Goal: Information Seeking & Learning: Find specific fact

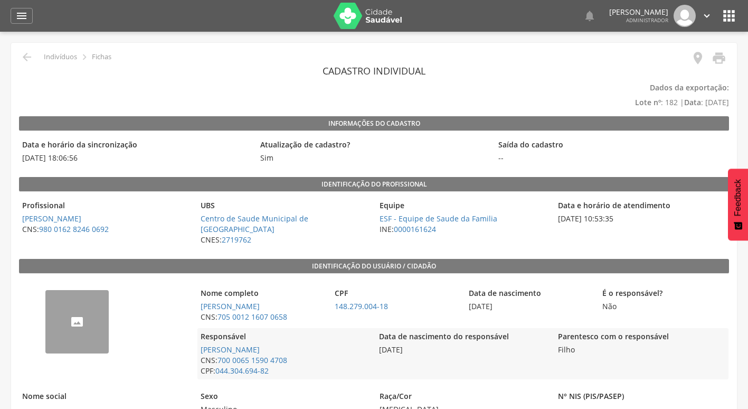
drag, startPoint x: 25, startPoint y: 156, endPoint x: 96, endPoint y: 157, distance: 70.8
click at [96, 157] on span "29/07/2025 18:06:56" at bounding box center [135, 158] width 233 height 11
drag, startPoint x: 96, startPoint y: 157, endPoint x: 45, endPoint y: 159, distance: 50.2
click at [45, 159] on span "29/07/2025 18:06:56" at bounding box center [135, 158] width 233 height 11
drag, startPoint x: 22, startPoint y: 155, endPoint x: 120, endPoint y: 151, distance: 97.8
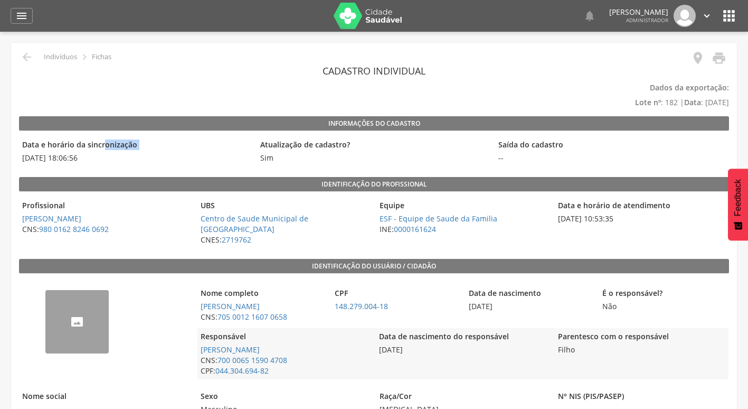
click at [120, 151] on div "Data e horário da sincronização 29/07/2025 18:06:56" at bounding box center [135, 151] width 233 height 30
drag, startPoint x: 559, startPoint y: 213, endPoint x: 644, endPoint y: 221, distance: 85.3
click at [644, 221] on span "24/07/2025 10:53:35" at bounding box center [641, 218] width 173 height 11
drag, startPoint x: 644, startPoint y: 221, endPoint x: 579, endPoint y: 222, distance: 65.0
click at [579, 222] on span "24/07/2025 10:53:35" at bounding box center [641, 218] width 173 height 11
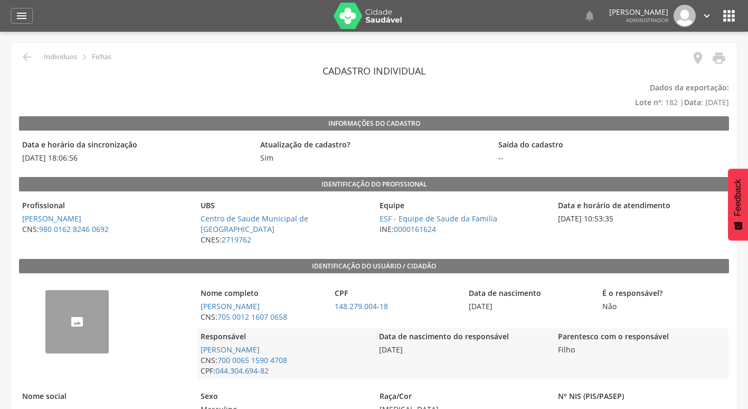
drag, startPoint x: 552, startPoint y: 206, endPoint x: 644, endPoint y: 214, distance: 91.7
click at [644, 214] on div "Profissional Maria Luciana da Conceicao de Souza Silva CNS: 980 0162 8246 0692 …" at bounding box center [374, 222] width 710 height 51
drag, startPoint x: 21, startPoint y: 146, endPoint x: 106, endPoint y: 166, distance: 86.8
click at [106, 166] on div "Data e horário da sincronização 29/07/2025 18:06:56" at bounding box center [135, 151] width 233 height 30
drag, startPoint x: 652, startPoint y: 102, endPoint x: 668, endPoint y: 101, distance: 16.4
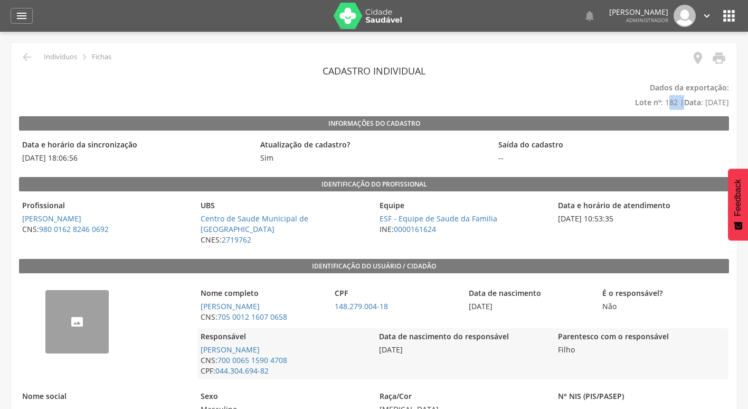
click at [668, 101] on p "Dados da exportação: Lote nº : 182 | Data : 29/07/2025" at bounding box center [374, 95] width 710 height 30
drag, startPoint x: 668, startPoint y: 101, endPoint x: 652, endPoint y: 115, distance: 21.4
drag, startPoint x: 684, startPoint y: 103, endPoint x: 730, endPoint y: 102, distance: 45.4
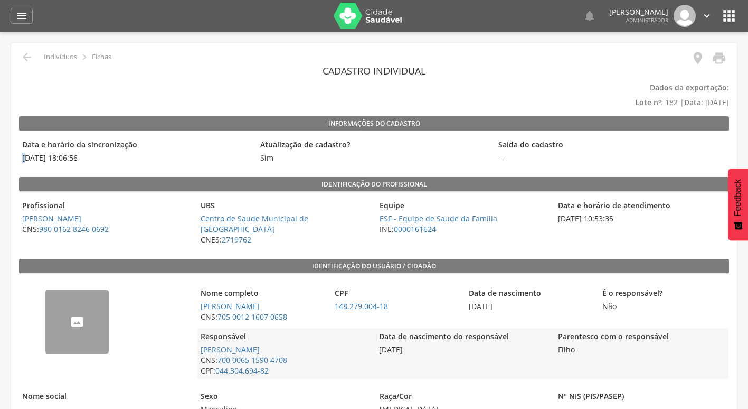
drag, startPoint x: 21, startPoint y: 159, endPoint x: 27, endPoint y: 158, distance: 5.9
click at [27, 158] on span "29/07/2025 18:06:56" at bounding box center [135, 158] width 233 height 11
click at [561, 137] on div "Saída do cadastro --" at bounding box center [611, 151] width 233 height 30
drag, startPoint x: 101, startPoint y: 155, endPoint x: 12, endPoint y: 140, distance: 90.5
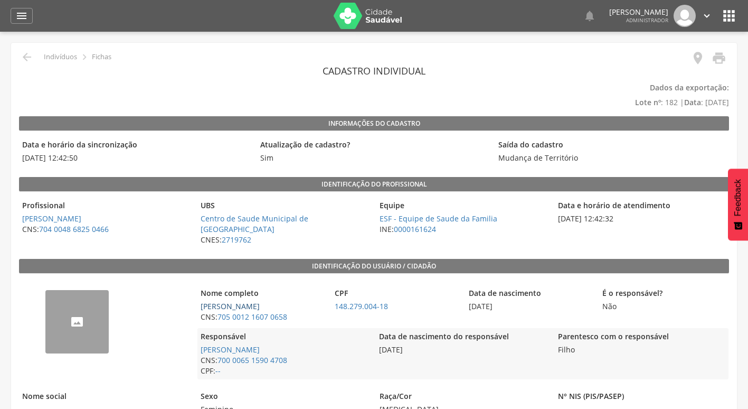
drag, startPoint x: 173, startPoint y: 302, endPoint x: 299, endPoint y: 295, distance: 126.4
click at [299, 295] on div "-- Nome completo [PERSON_NAME] CNS: 705 0012 1607 0658 CPF 148.279.004-18 Data …" at bounding box center [374, 332] width 710 height 106
drag, startPoint x: 299, startPoint y: 295, endPoint x: 313, endPoint y: 294, distance: 13.7
click at [313, 301] on span "[PERSON_NAME]" at bounding box center [261, 306] width 129 height 11
drag, startPoint x: 310, startPoint y: 295, endPoint x: 201, endPoint y: 290, distance: 108.9
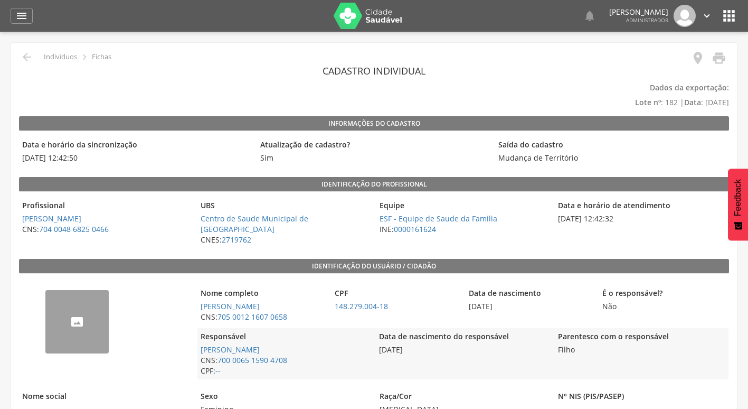
click at [201, 290] on div "Nome completo [PERSON_NAME] CNS: 705 0012 1607 0658" at bounding box center [261, 305] width 129 height 41
copy link "[PERSON_NAME]"
